Goal: Find specific page/section: Find specific page/section

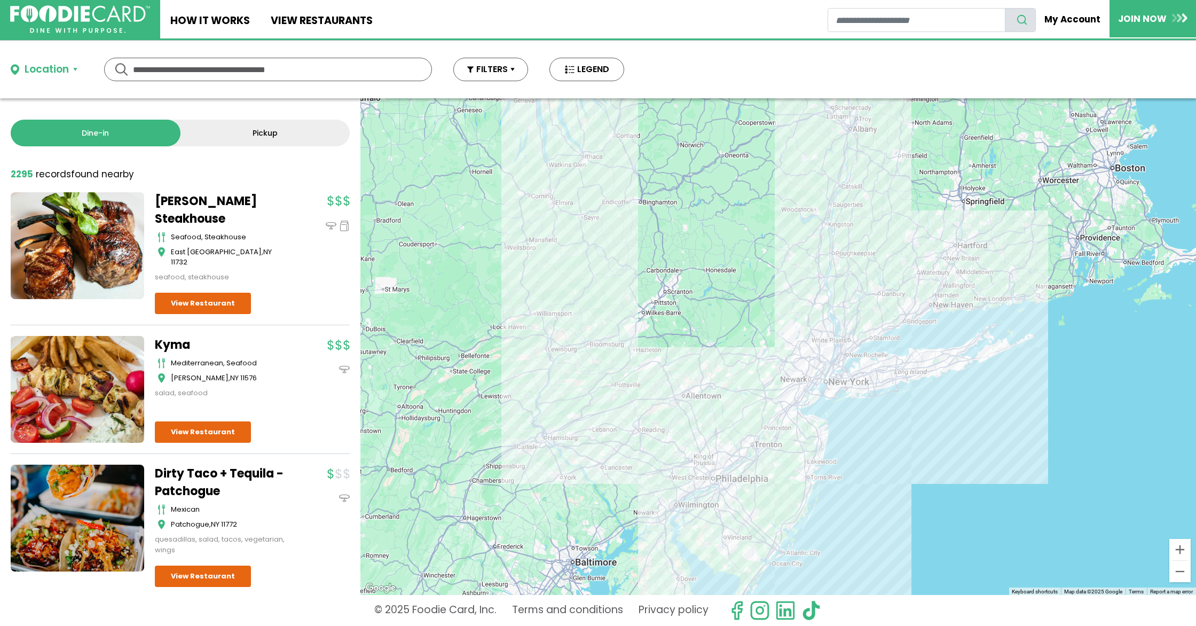
click at [207, 132] on link "Pickup" at bounding box center [265, 133] width 170 height 27
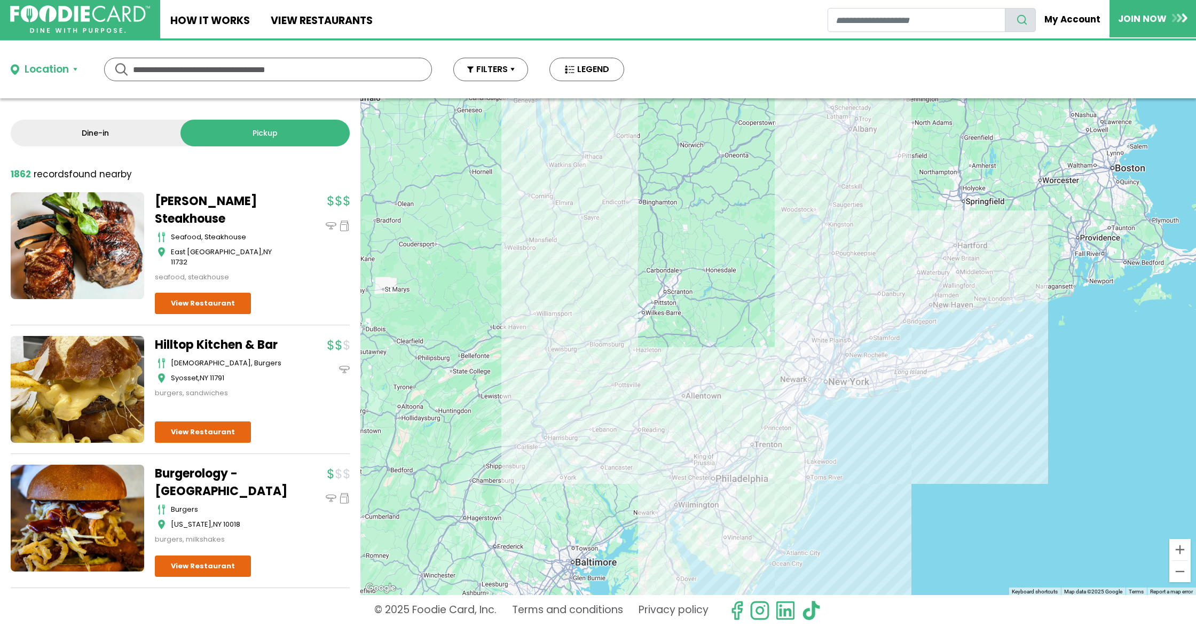
click at [195, 70] on input "text" at bounding box center [268, 69] width 270 height 22
type input "**********"
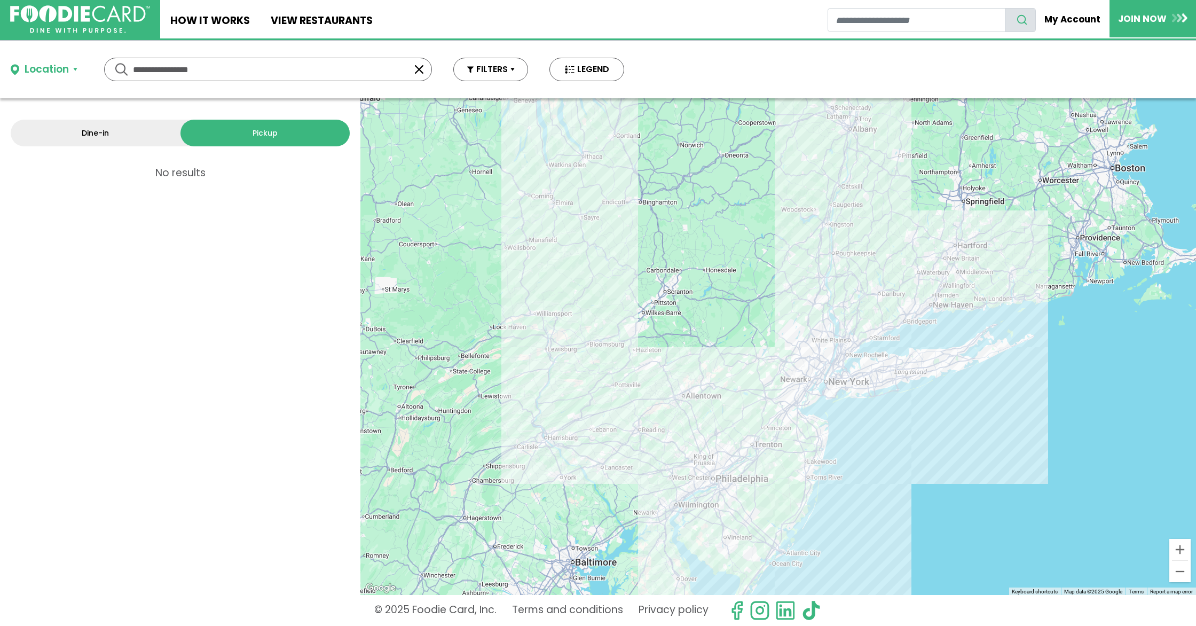
click at [107, 130] on link "Dine-in" at bounding box center [96, 133] width 170 height 27
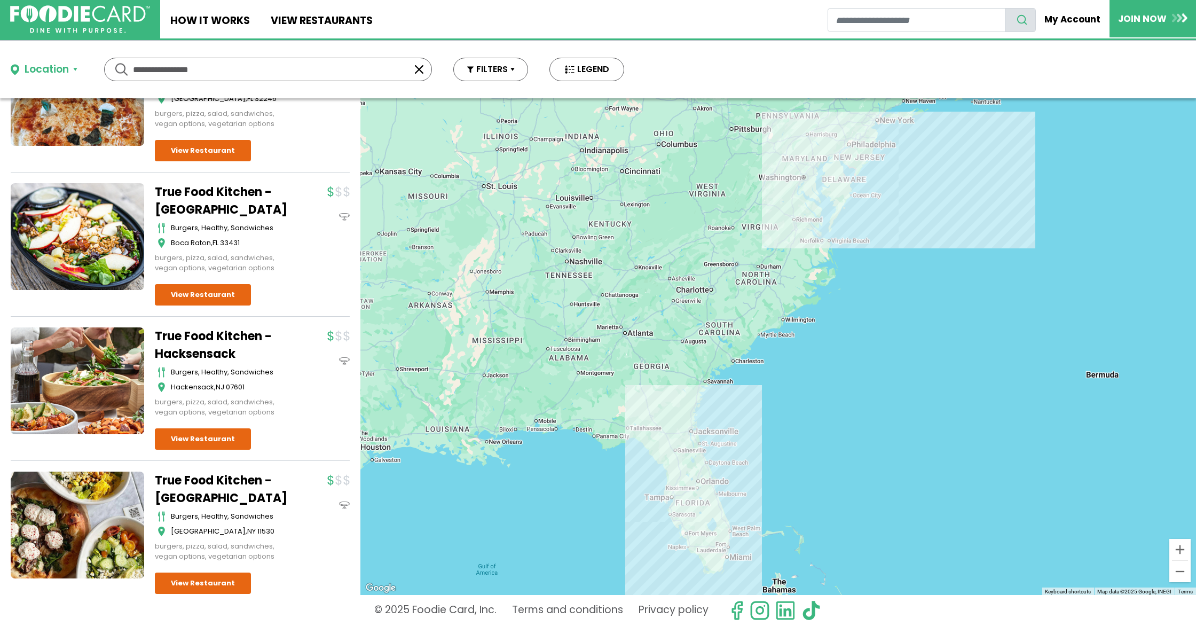
scroll to position [606, 0]
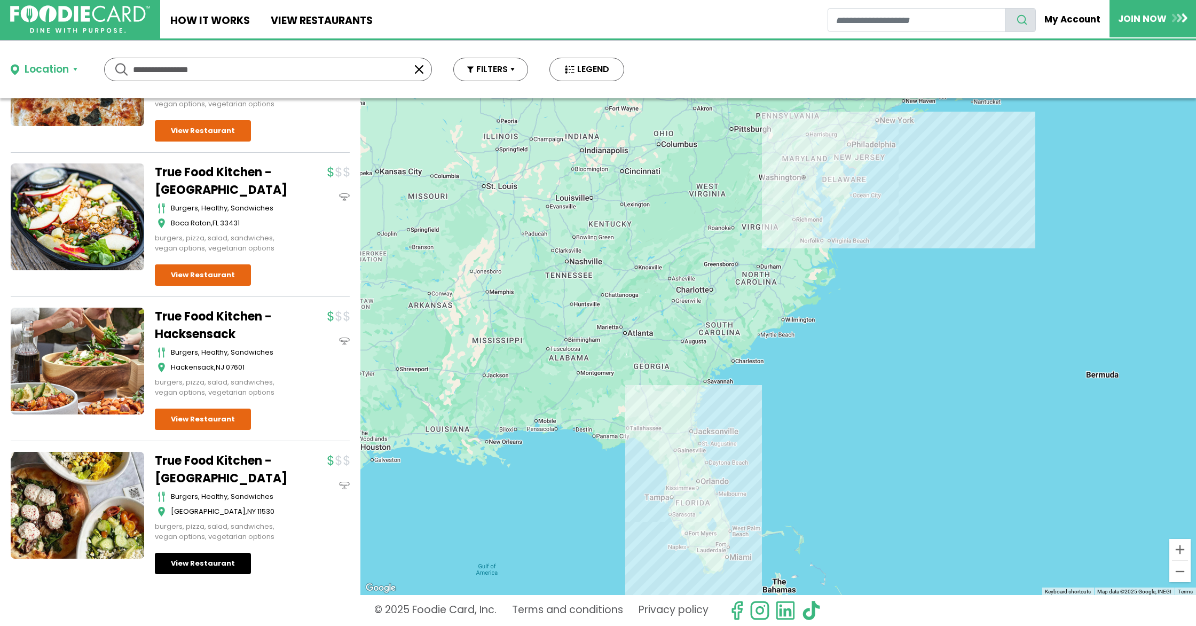
click at [199, 569] on link "View Restaurant" at bounding box center [203, 563] width 96 height 21
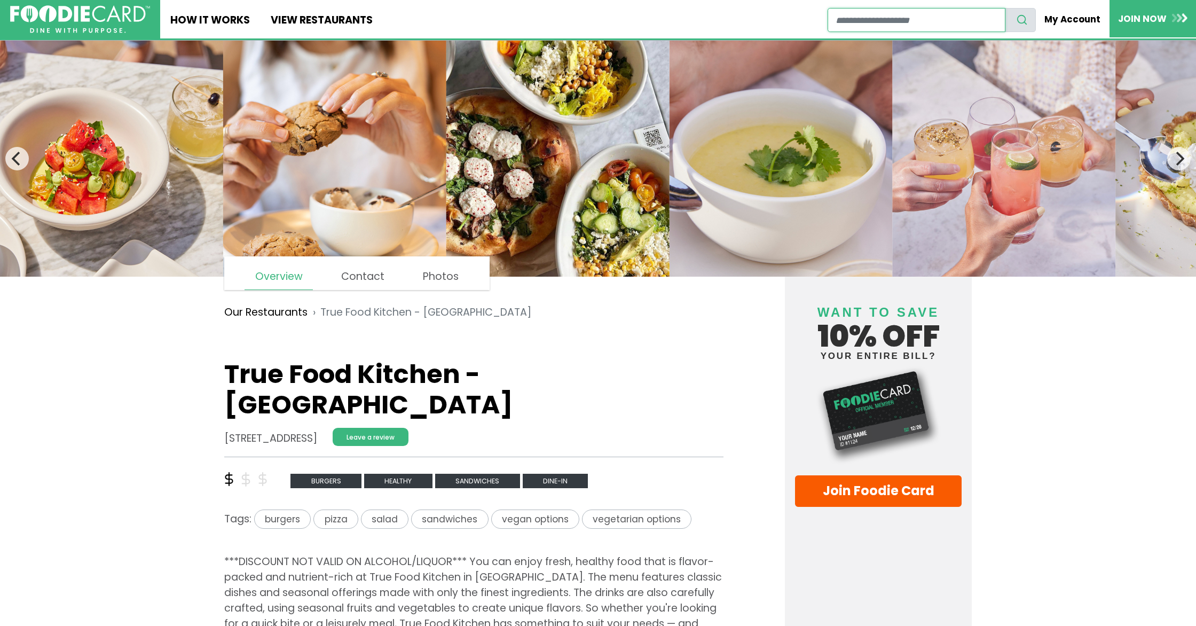
click at [898, 19] on input "restaurant search" at bounding box center [917, 20] width 178 height 24
type input "****"
click at [1005, 8] on button "search" at bounding box center [1020, 20] width 31 height 24
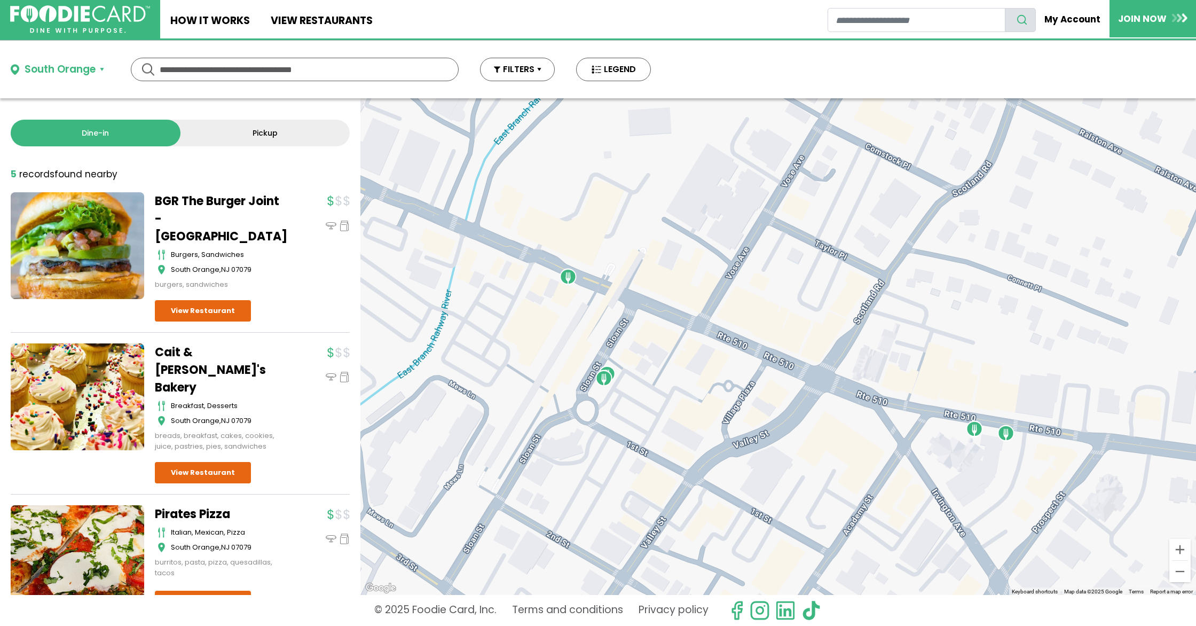
click at [239, 129] on link "Pickup" at bounding box center [265, 133] width 170 height 27
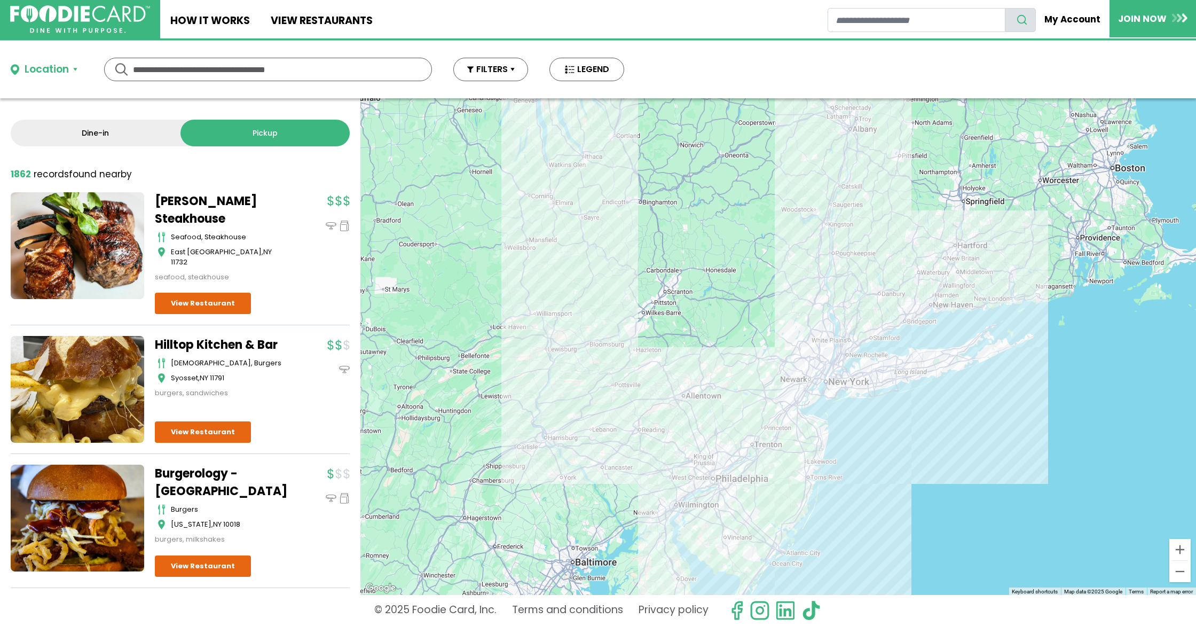
click at [183, 69] on input "text" at bounding box center [268, 69] width 270 height 22
type input "****"
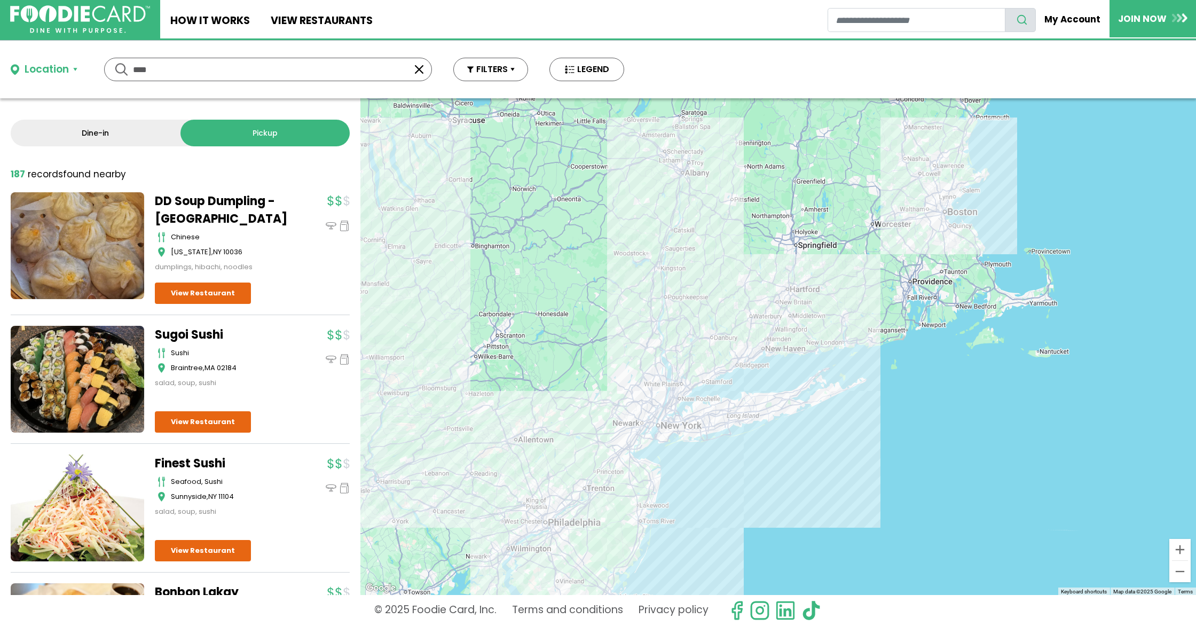
click at [56, 69] on div "Location" at bounding box center [47, 69] width 44 height 15
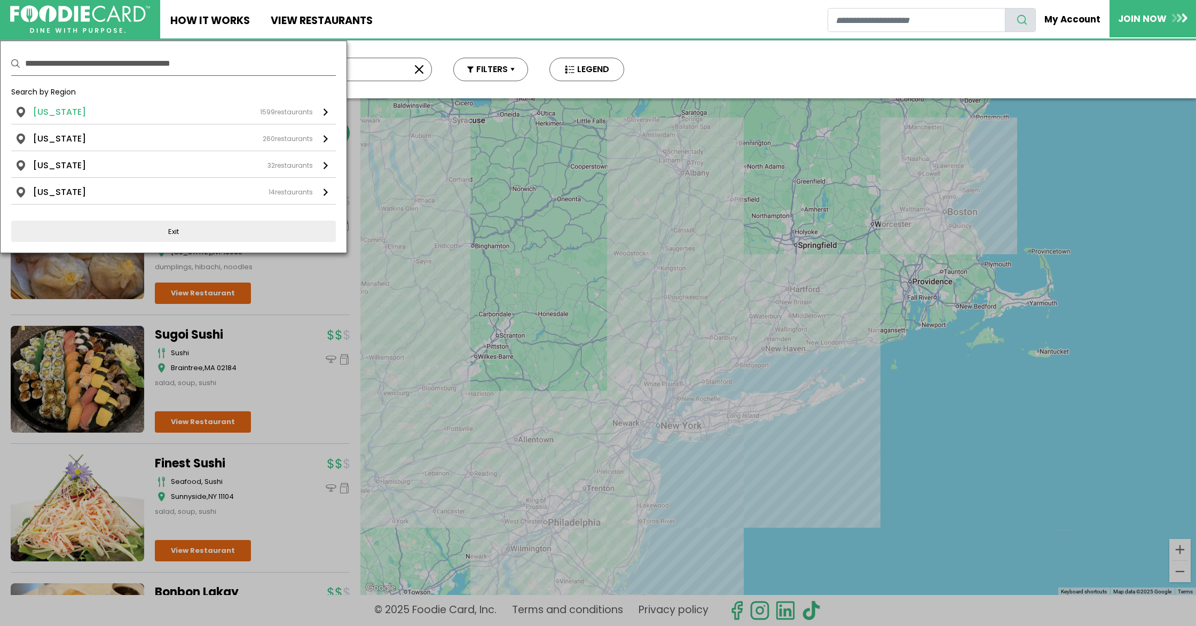
click at [68, 106] on li "New York" at bounding box center [59, 112] width 53 height 13
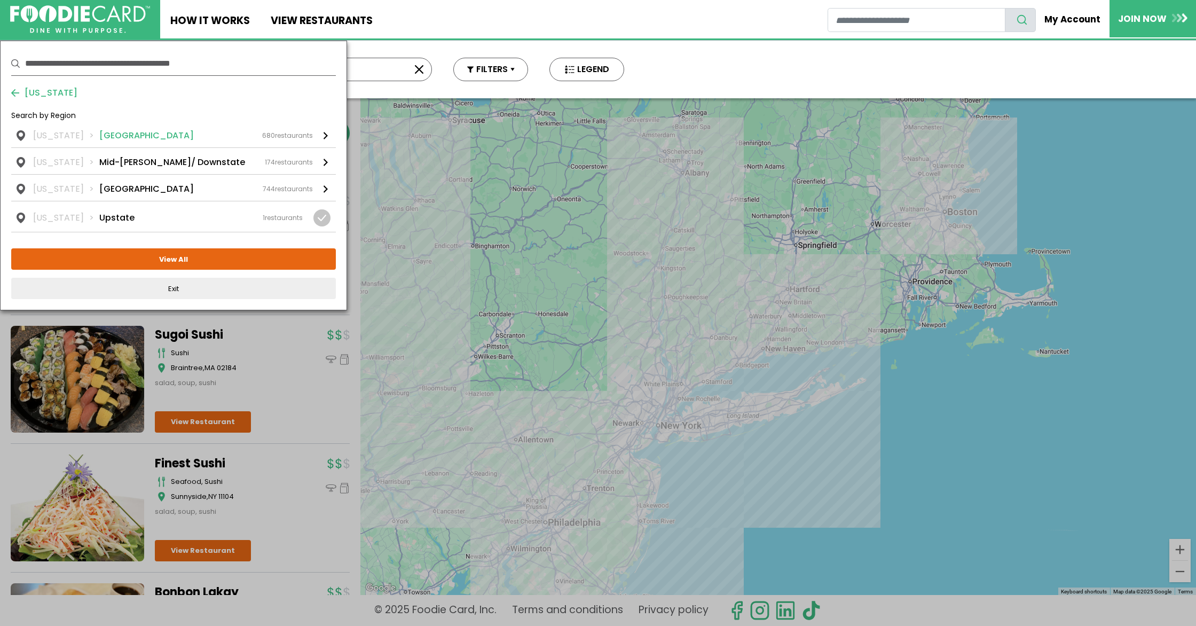
click at [103, 129] on li "Long Island" at bounding box center [146, 135] width 95 height 13
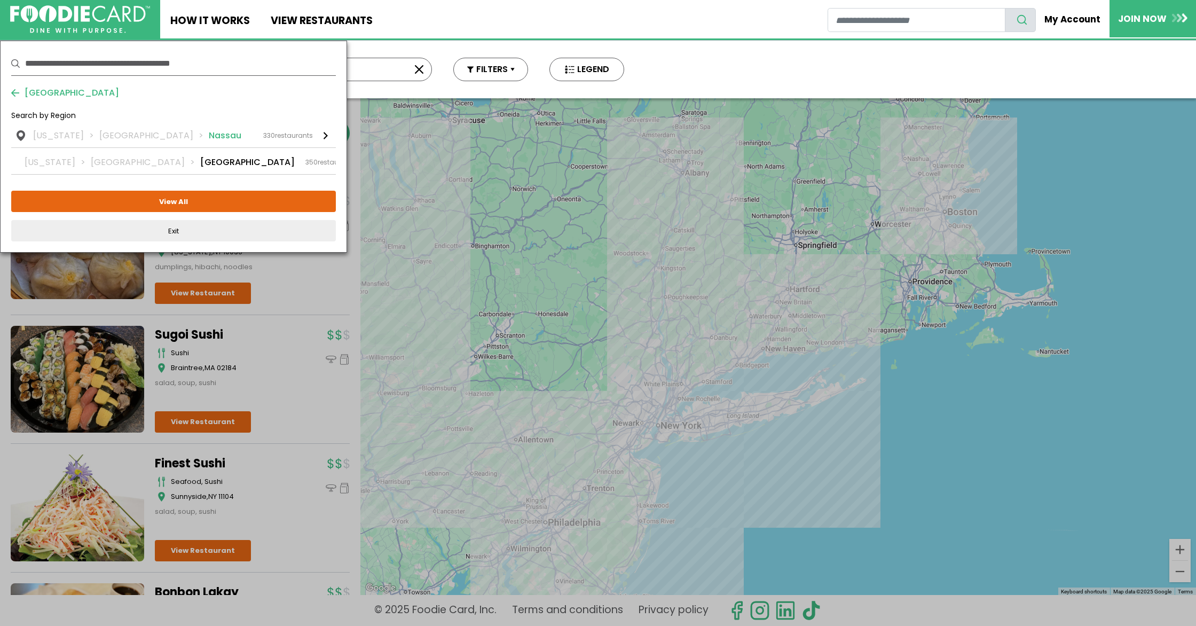
click at [209, 138] on li "Nassau" at bounding box center [225, 135] width 33 height 13
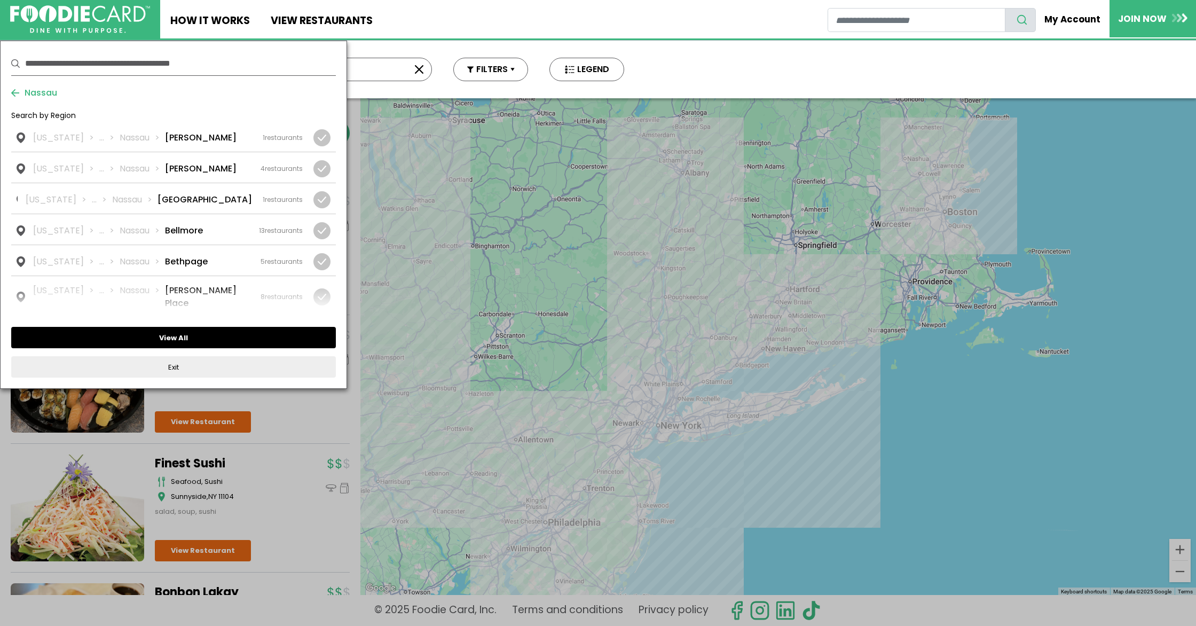
click at [171, 337] on button "View All" at bounding box center [173, 337] width 325 height 21
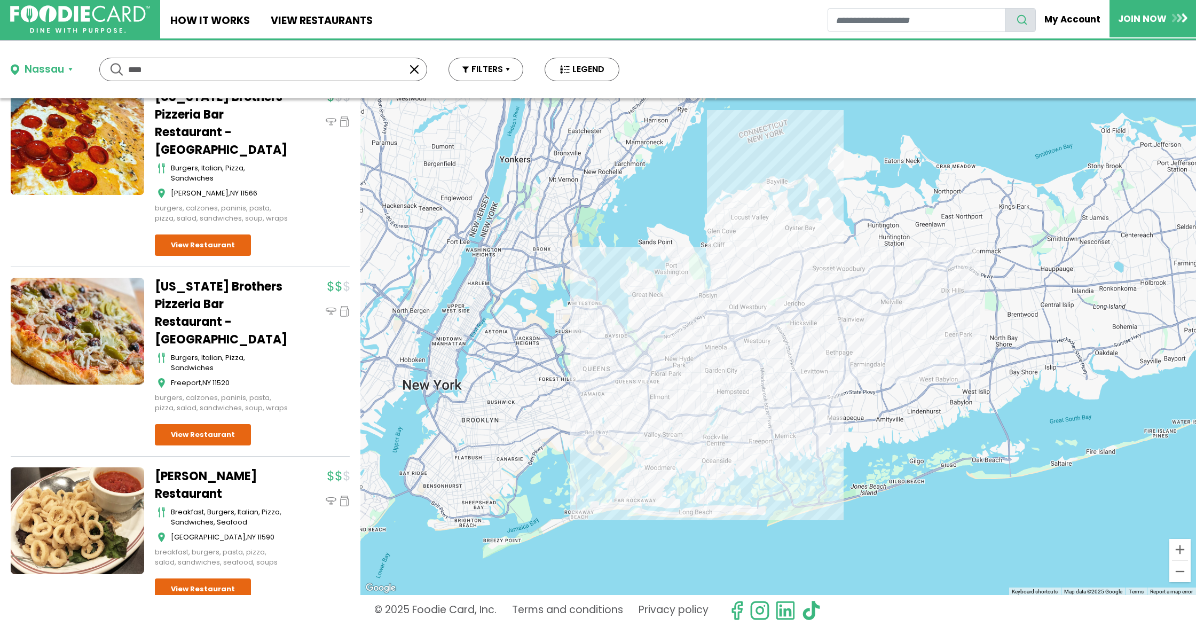
scroll to position [3502, 0]
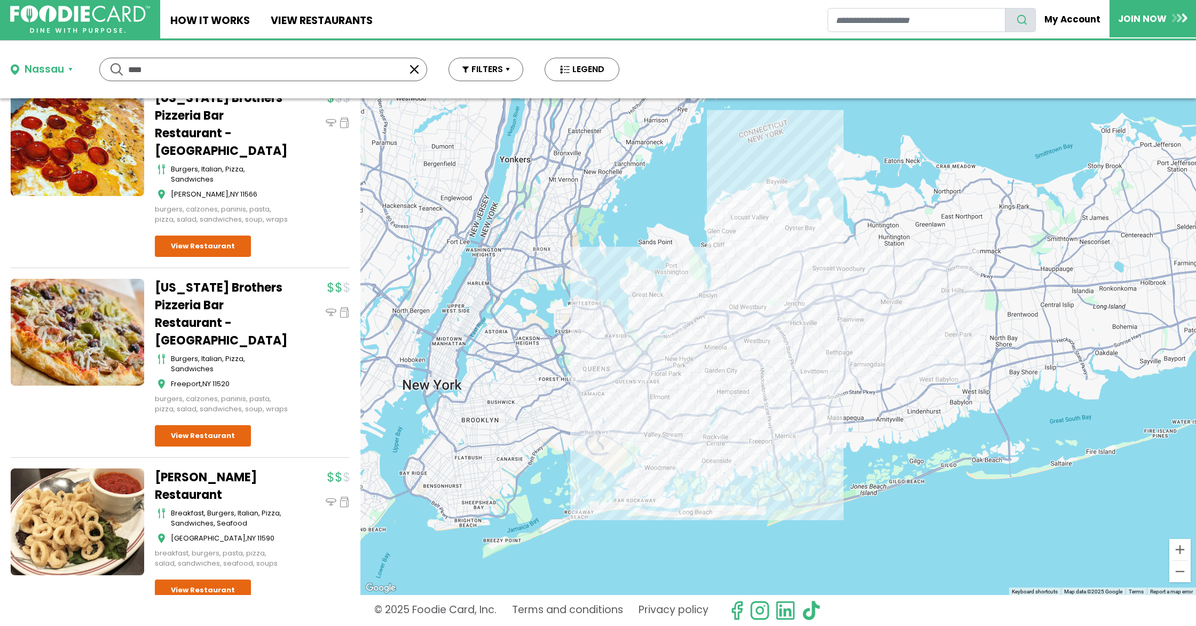
click at [190, 468] on link "Monroe's Restaurant" at bounding box center [221, 485] width 133 height 35
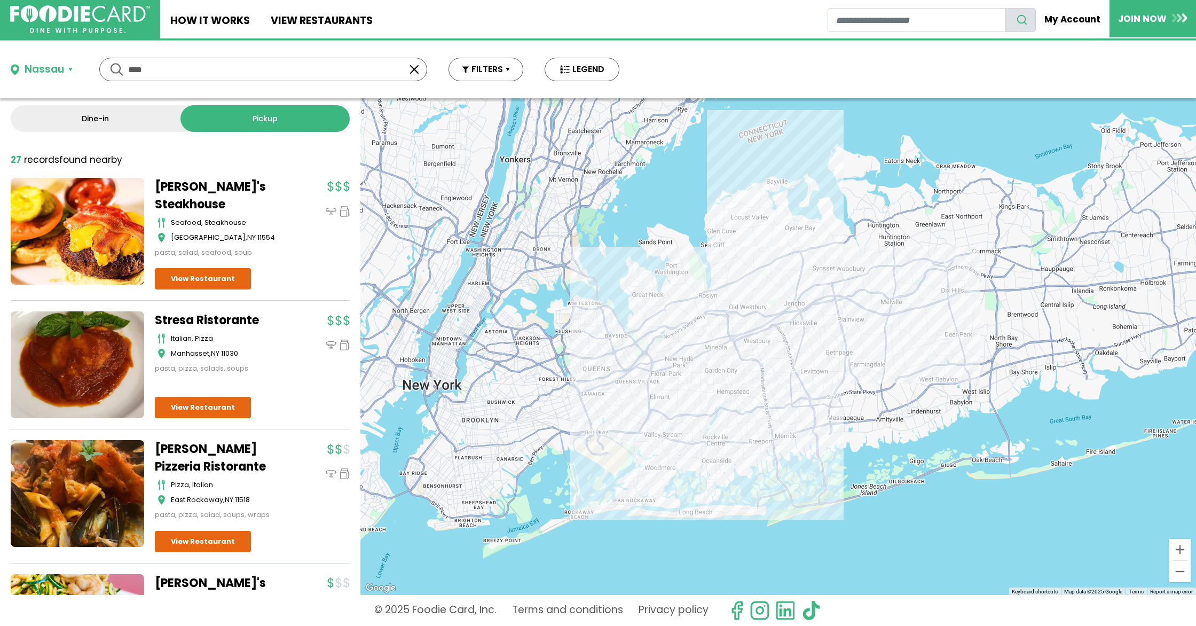
scroll to position [0, 0]
